Goal: Book appointment/travel/reservation

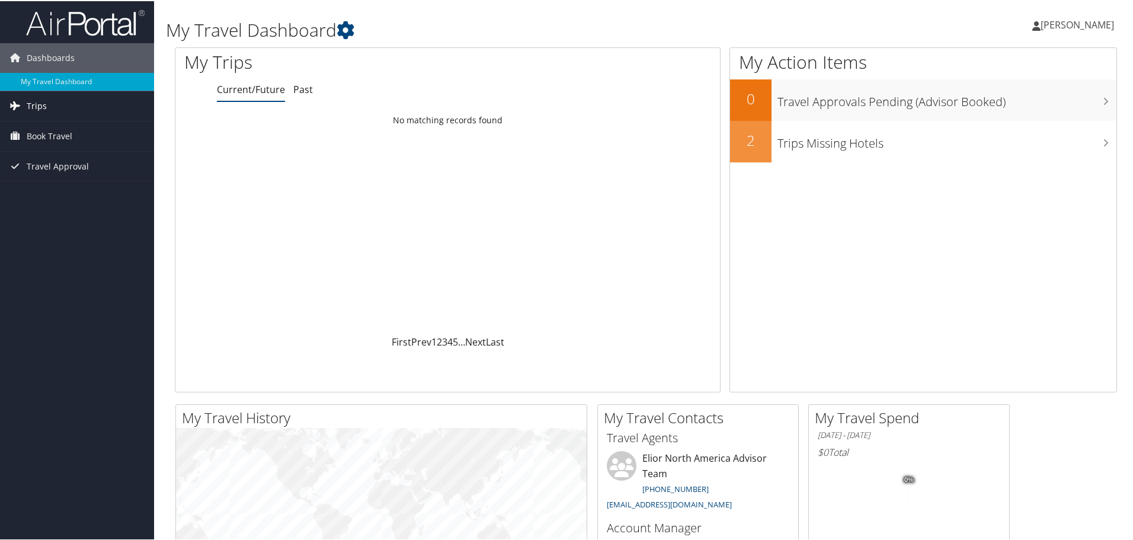
click at [37, 108] on span "Trips" at bounding box center [37, 105] width 20 height 30
click at [37, 127] on link "Current/Future Trips" at bounding box center [77, 129] width 154 height 18
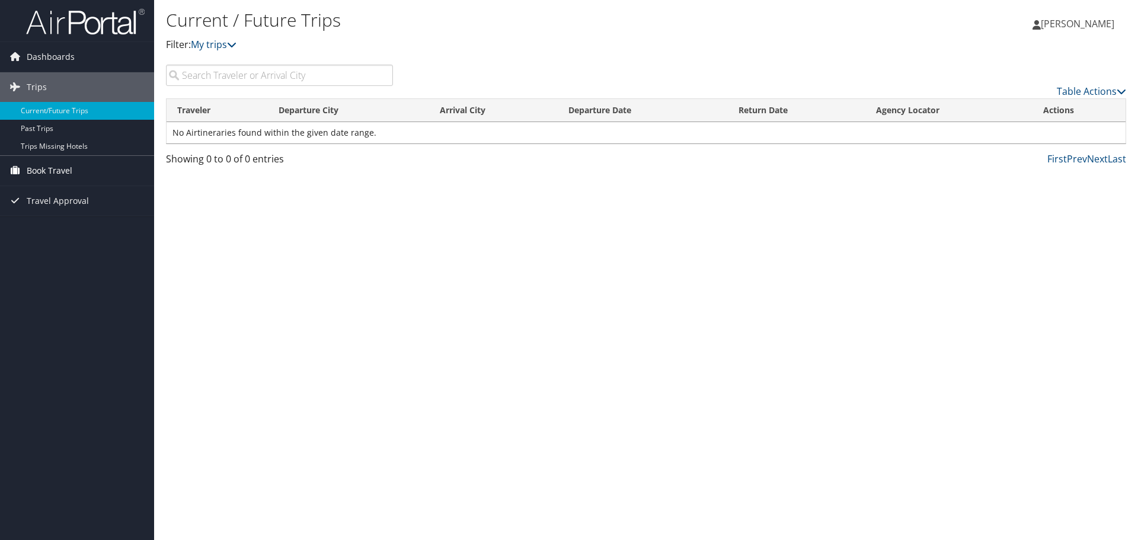
click at [40, 165] on span "Book Travel" at bounding box center [50, 171] width 46 height 30
click at [39, 192] on link "Agent Booking Request" at bounding box center [77, 194] width 154 height 18
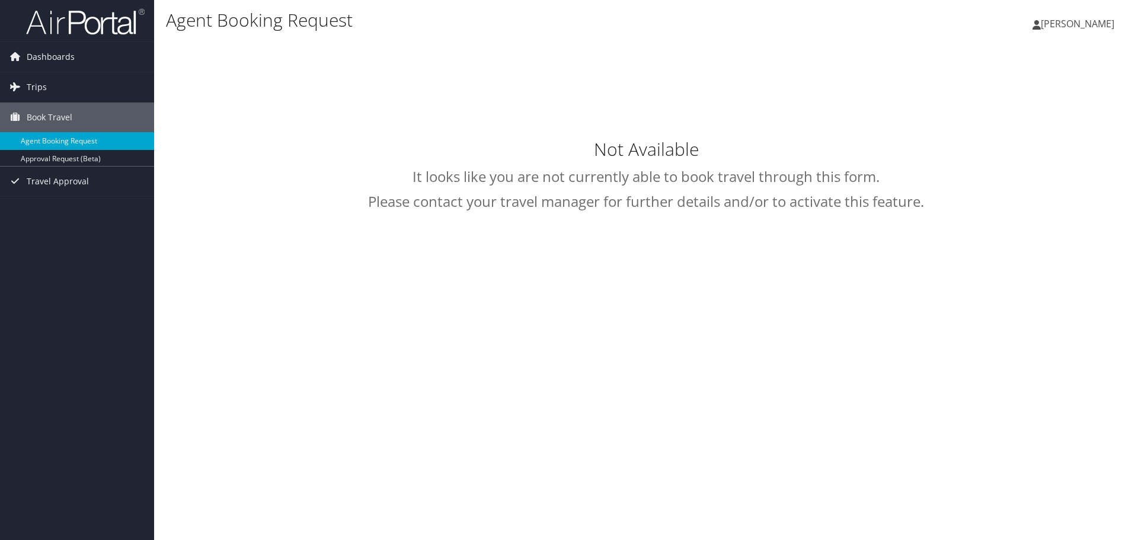
select select "trips@cbtravel.com"
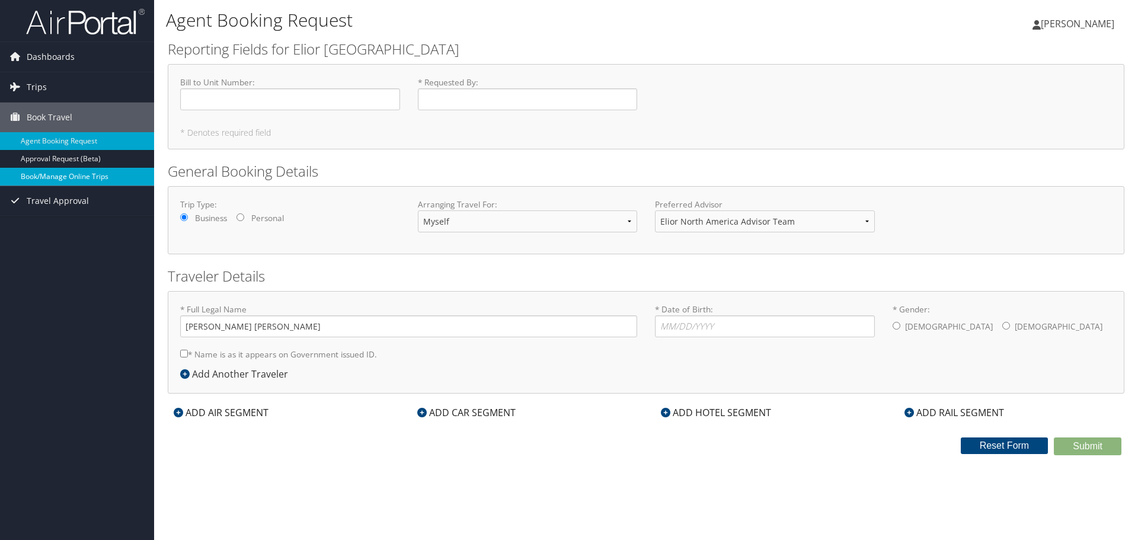
click at [47, 178] on link "Book/Manage Online Trips" at bounding box center [77, 177] width 154 height 18
